Goal: Transaction & Acquisition: Purchase product/service

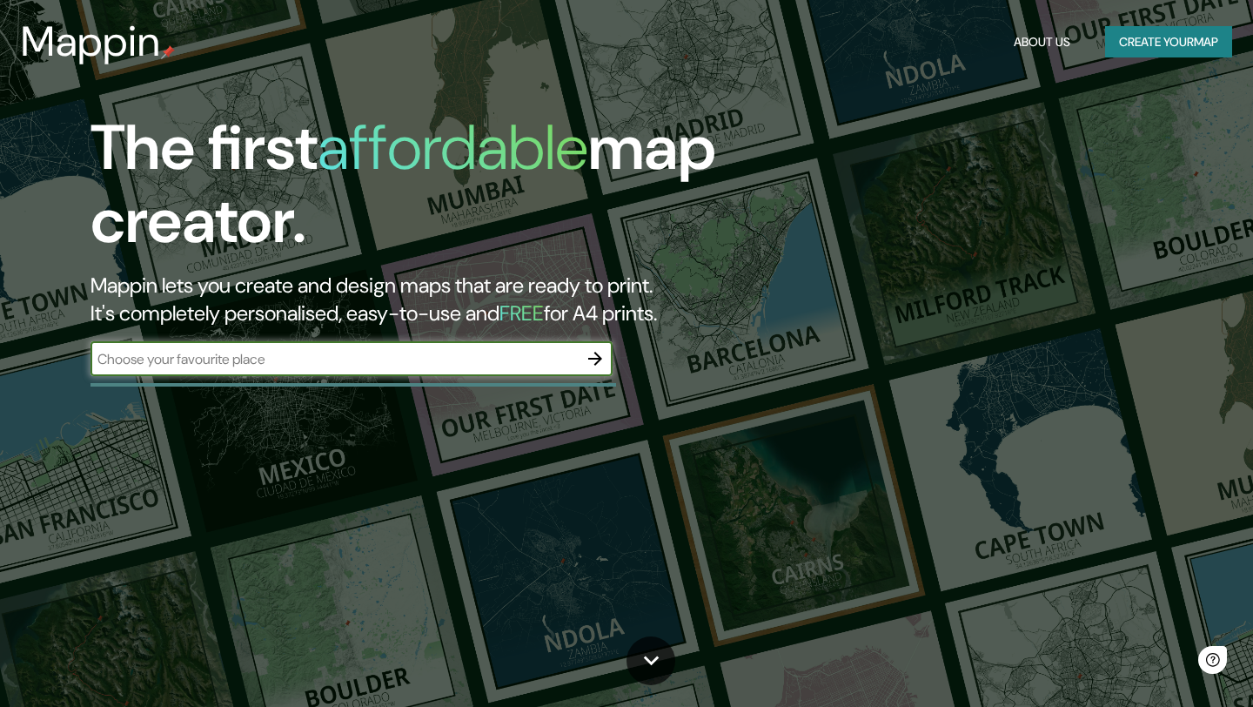
click at [235, 365] on input "text" at bounding box center [334, 359] width 487 height 20
type input "malaga"
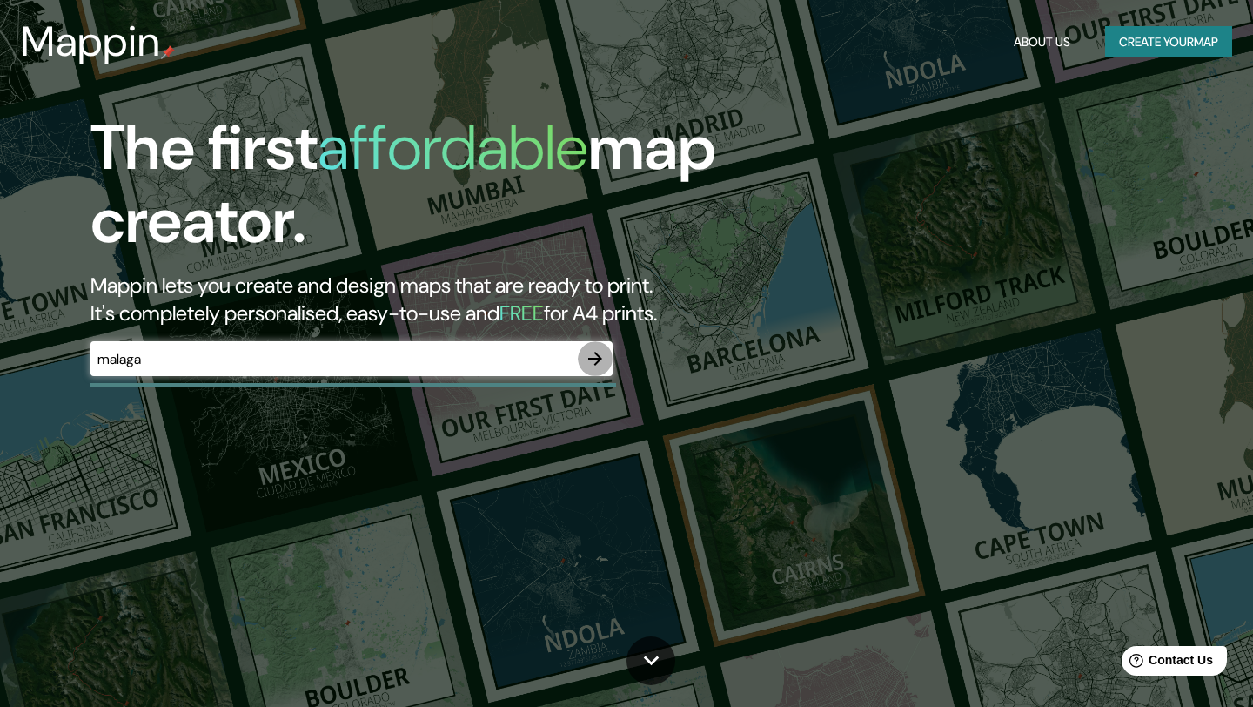
click at [596, 359] on icon "button" at bounding box center [595, 359] width 14 height 14
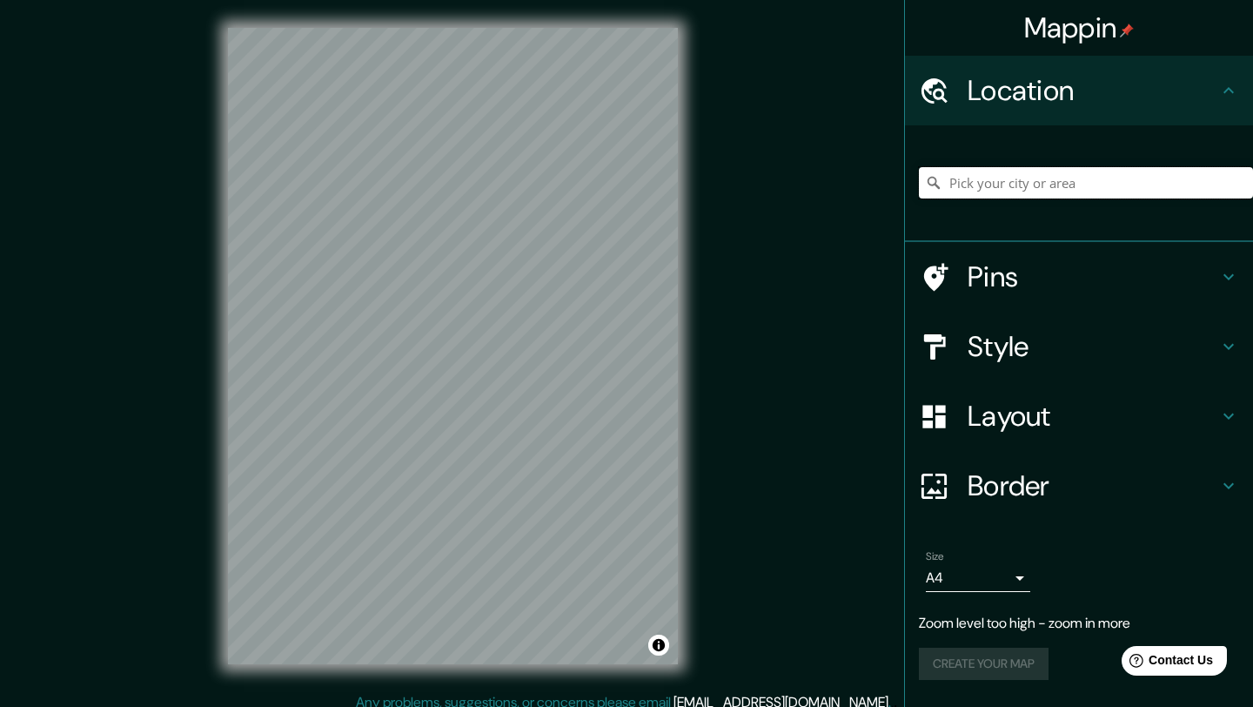
click at [1037, 191] on input "Pick your city or area" at bounding box center [1086, 182] width 334 height 31
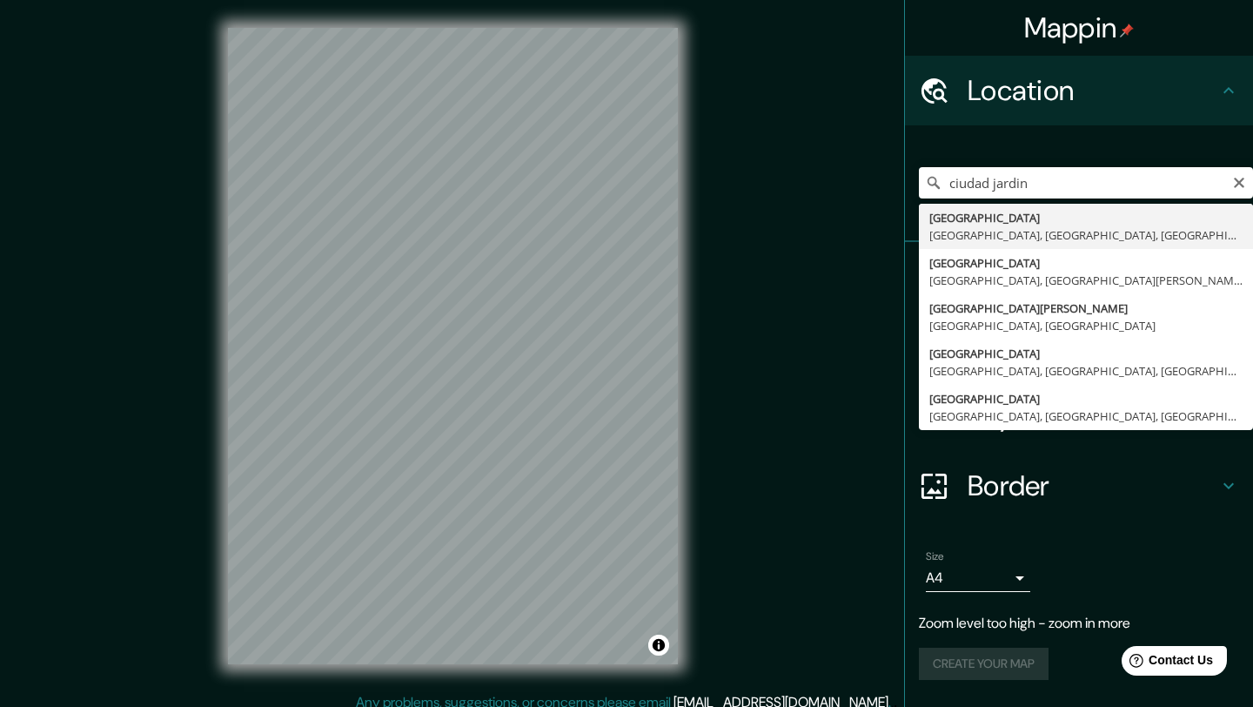
type input "[GEOGRAPHIC_DATA], [GEOGRAPHIC_DATA], [GEOGRAPHIC_DATA], [GEOGRAPHIC_DATA]"
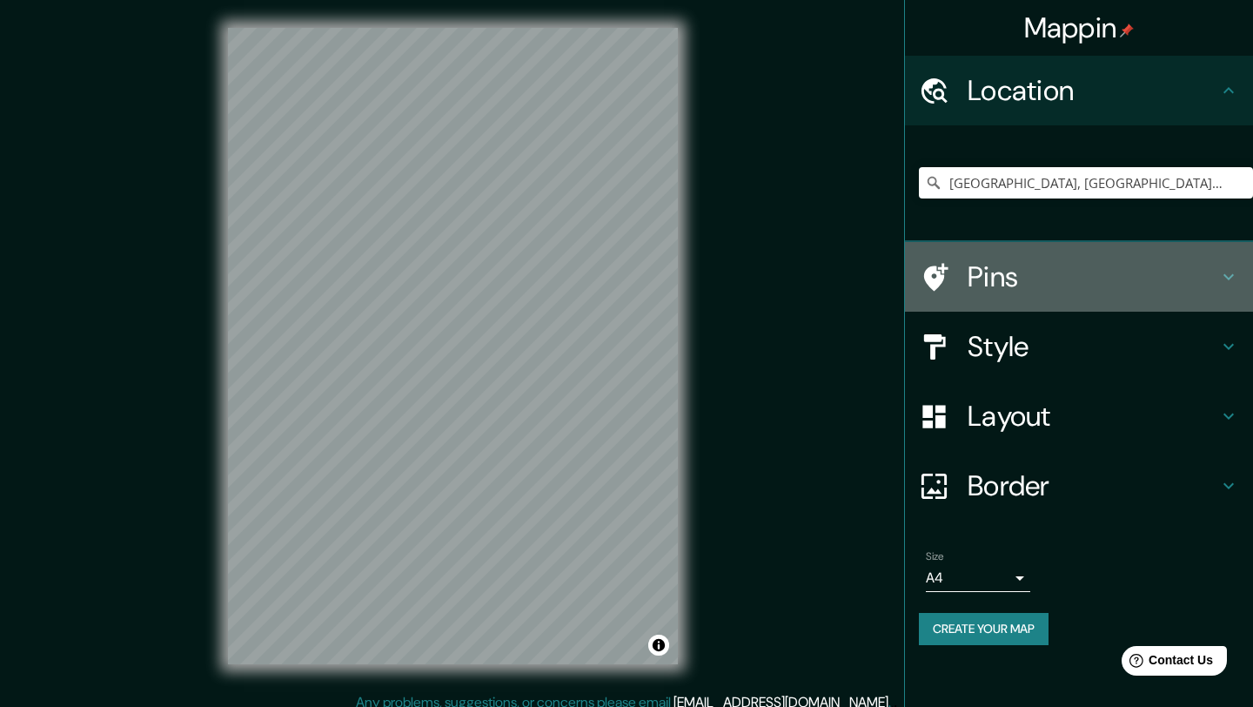
click at [1057, 279] on h4 "Pins" at bounding box center [1093, 276] width 251 height 35
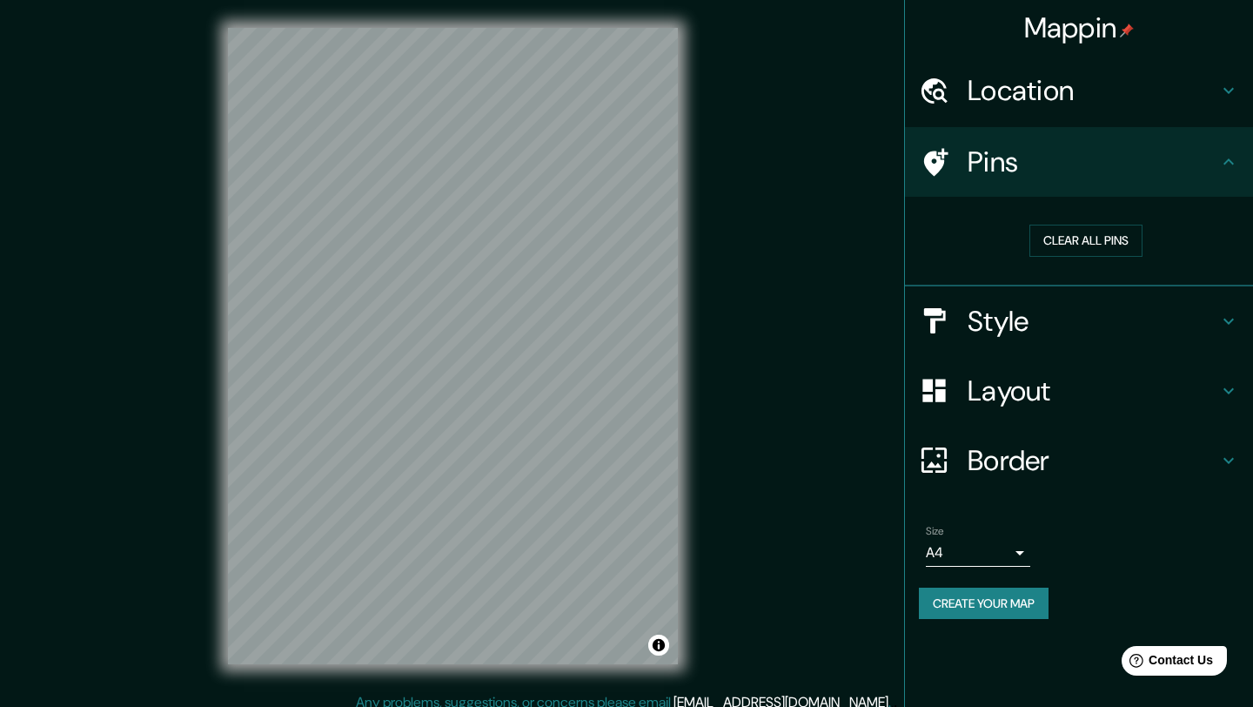
click at [933, 163] on icon at bounding box center [936, 162] width 24 height 28
click at [1051, 229] on button "Clear all pins" at bounding box center [1086, 241] width 113 height 32
click at [1049, 332] on h4 "Style" at bounding box center [1093, 321] width 251 height 35
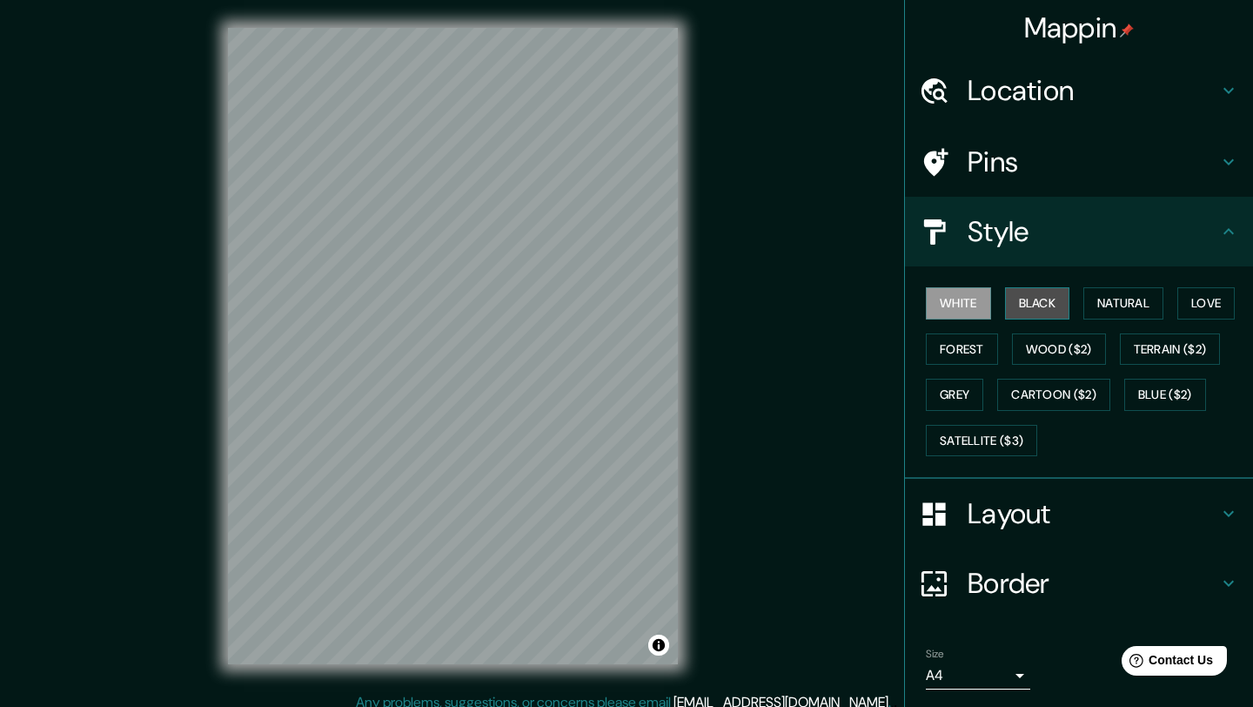
click at [1038, 311] on button "Black" at bounding box center [1037, 303] width 65 height 32
click at [1135, 302] on button "Natural" at bounding box center [1124, 303] width 80 height 32
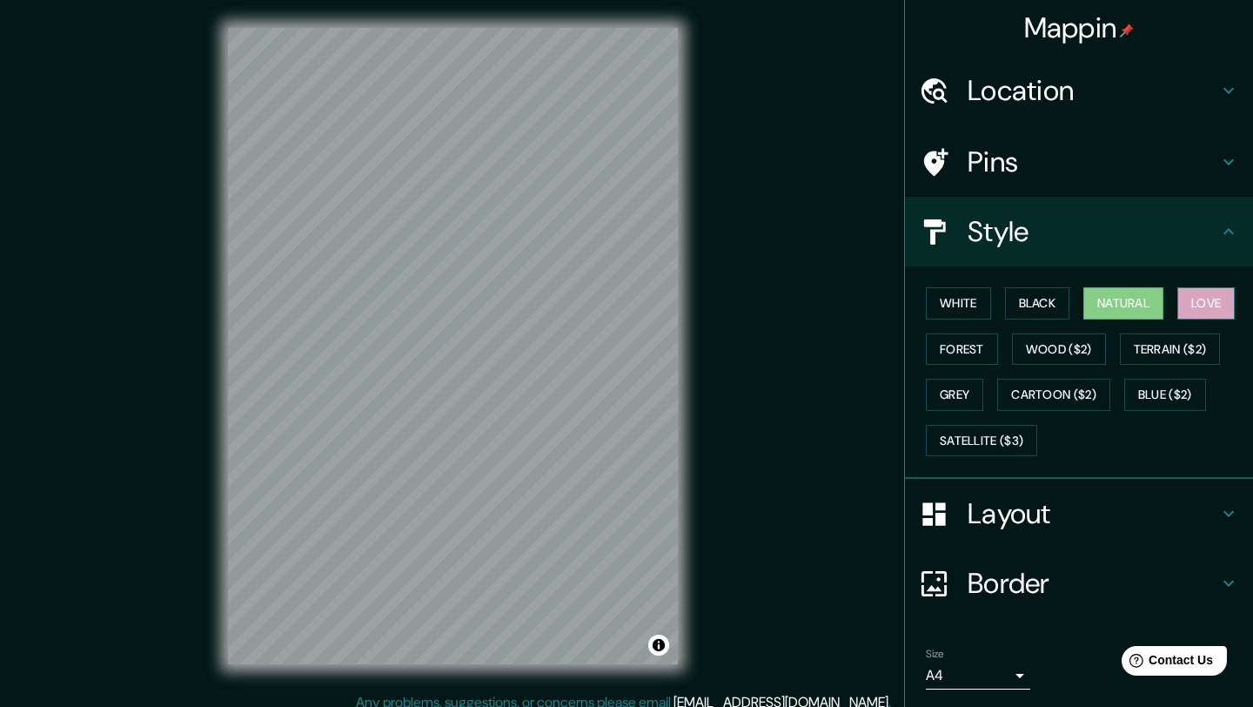
click at [1231, 291] on button "Love" at bounding box center [1206, 303] width 57 height 32
click at [963, 362] on button "Forest" at bounding box center [962, 349] width 72 height 32
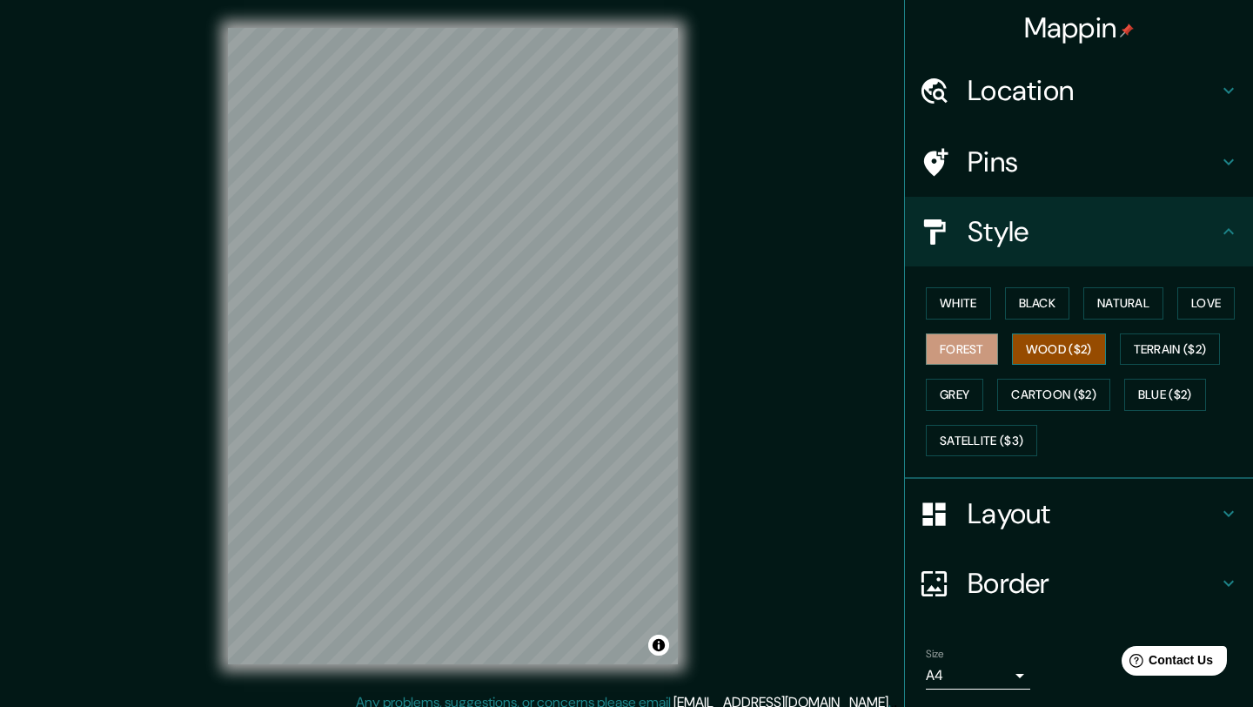
click at [1057, 352] on button "Wood ($2)" at bounding box center [1059, 349] width 94 height 32
click at [964, 395] on button "Grey" at bounding box center [954, 395] width 57 height 32
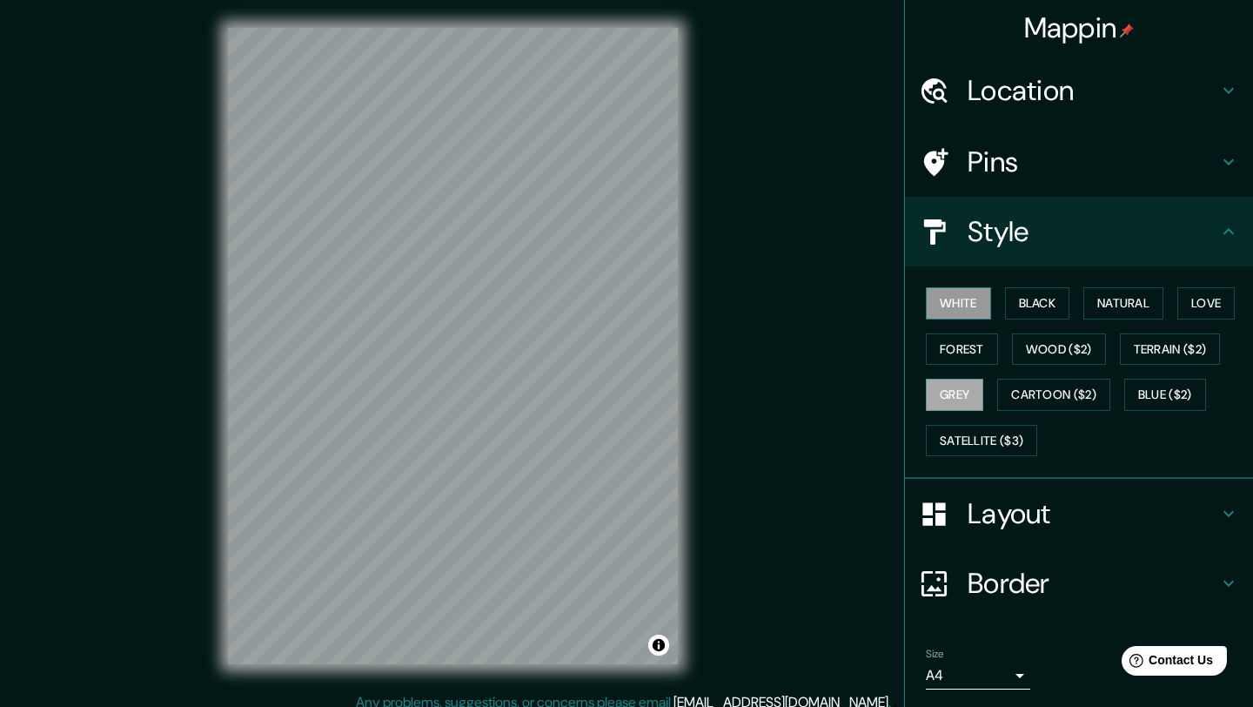
click at [963, 305] on button "White" at bounding box center [958, 303] width 65 height 32
click at [1154, 396] on button "Blue ($2)" at bounding box center [1165, 395] width 82 height 32
click at [1066, 507] on h4 "Layout" at bounding box center [1093, 513] width 251 height 35
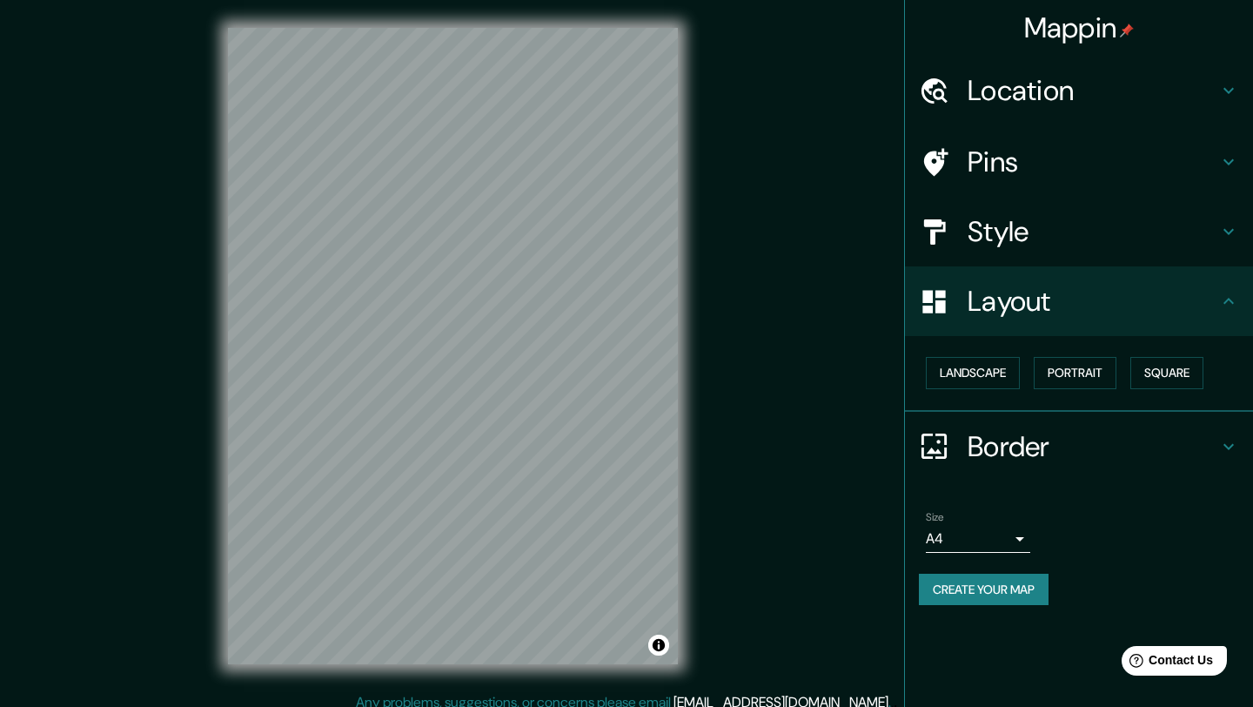
click at [1050, 433] on h4 "Border" at bounding box center [1093, 446] width 251 height 35
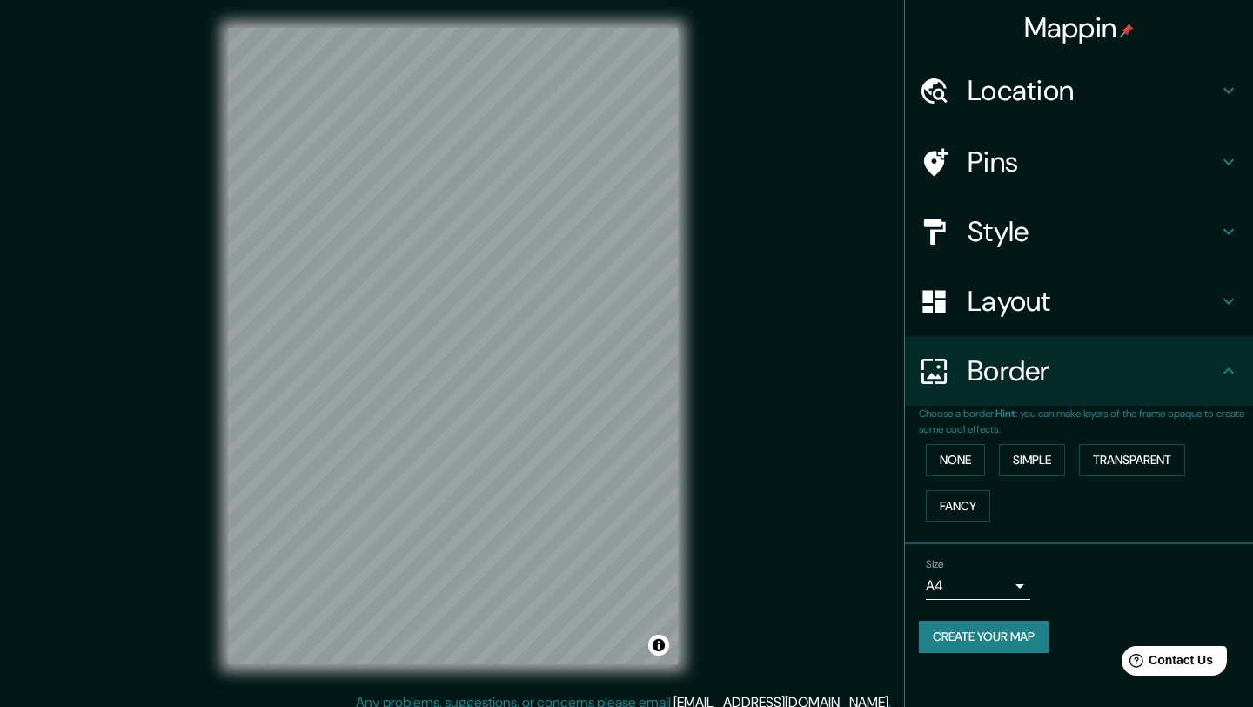
click at [990, 304] on h4 "Layout" at bounding box center [1093, 301] width 251 height 35
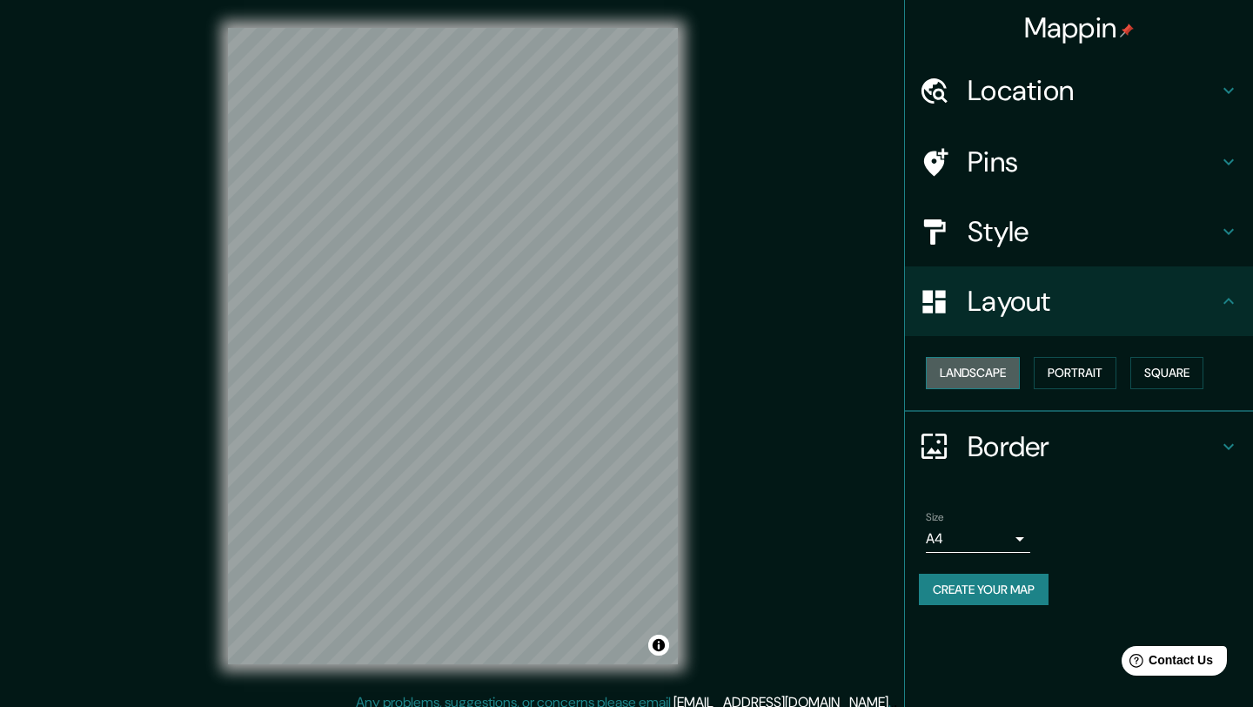
click at [1011, 361] on button "Landscape" at bounding box center [973, 373] width 94 height 32
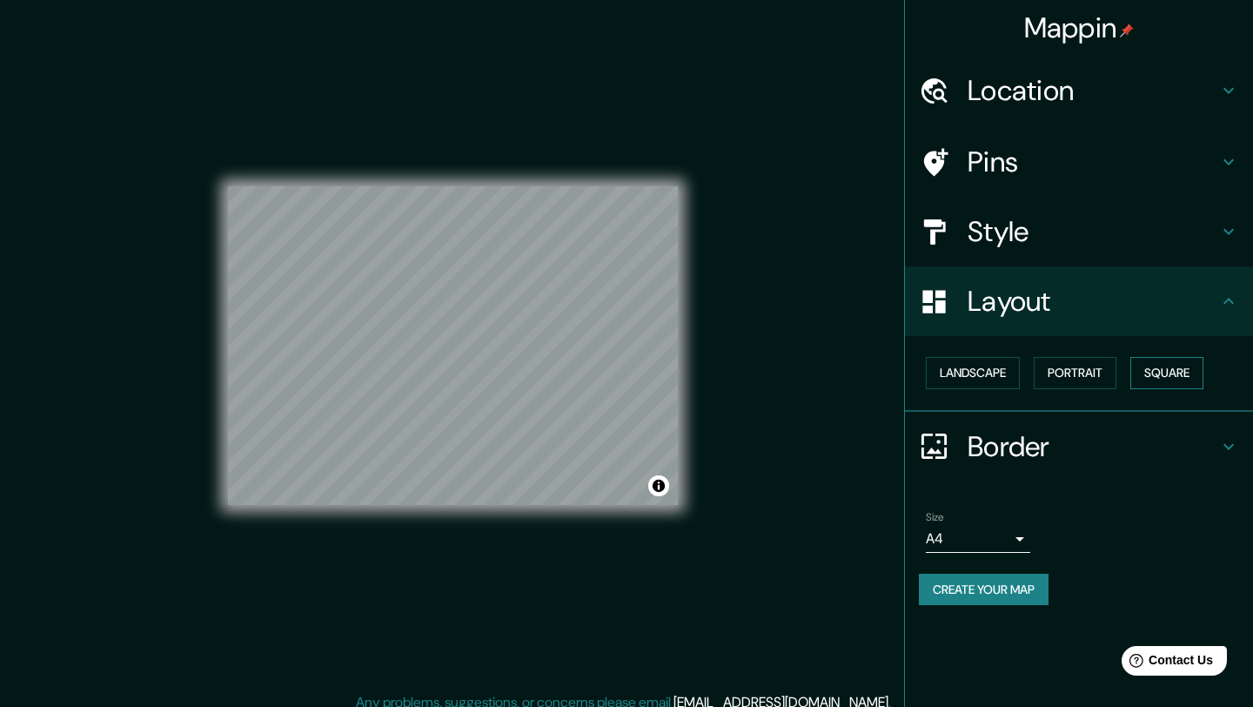
click at [1162, 366] on button "Square" at bounding box center [1167, 373] width 73 height 32
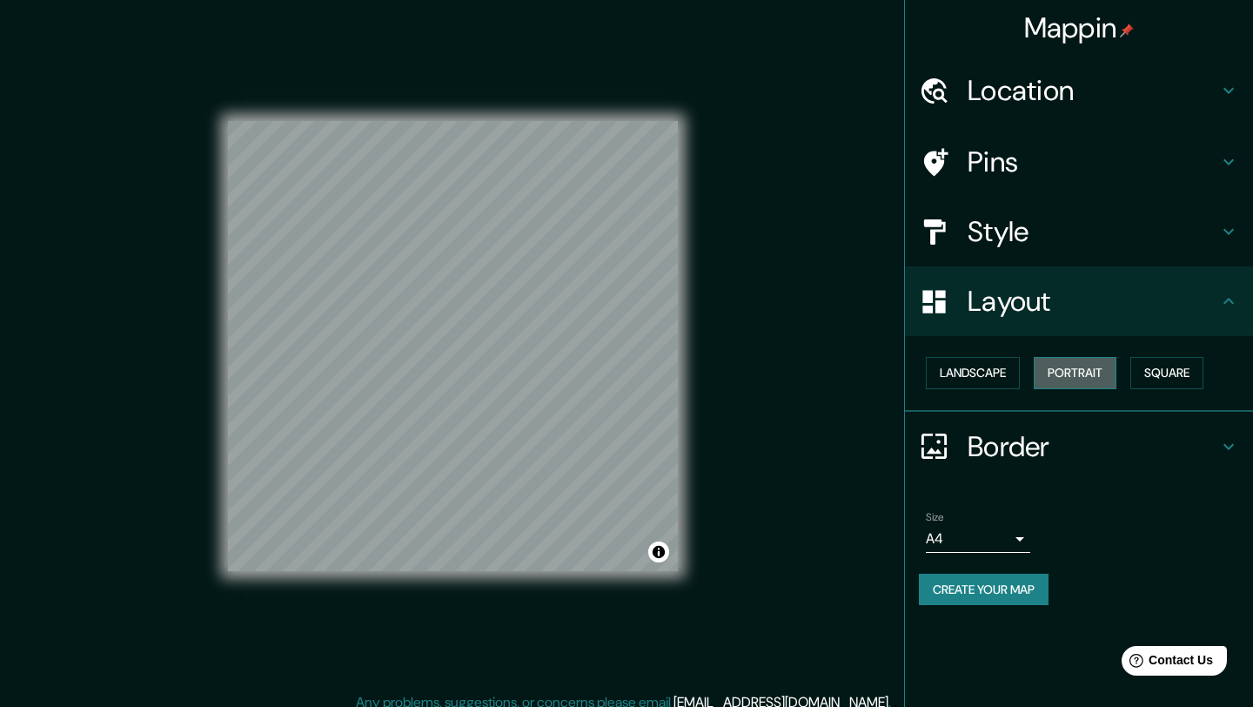
click at [1090, 379] on button "Portrait" at bounding box center [1075, 373] width 83 height 32
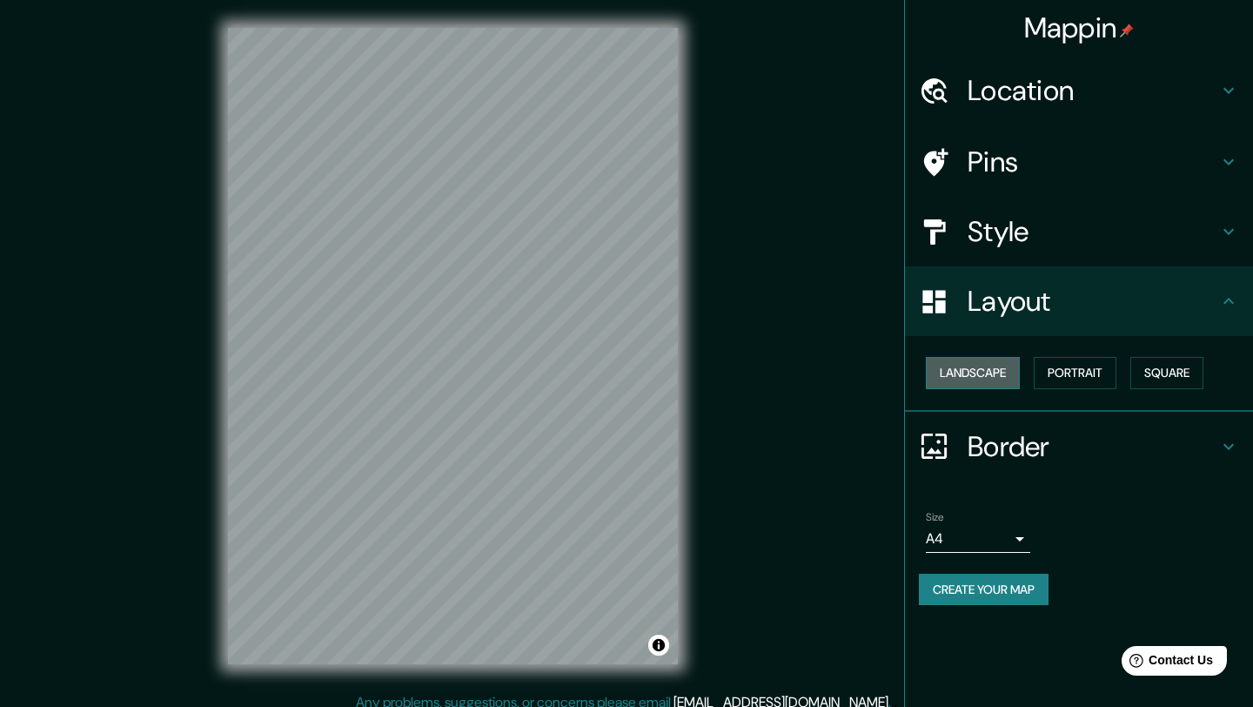
click at [1017, 377] on button "Landscape" at bounding box center [973, 373] width 94 height 32
